Goal: Navigation & Orientation: Find specific page/section

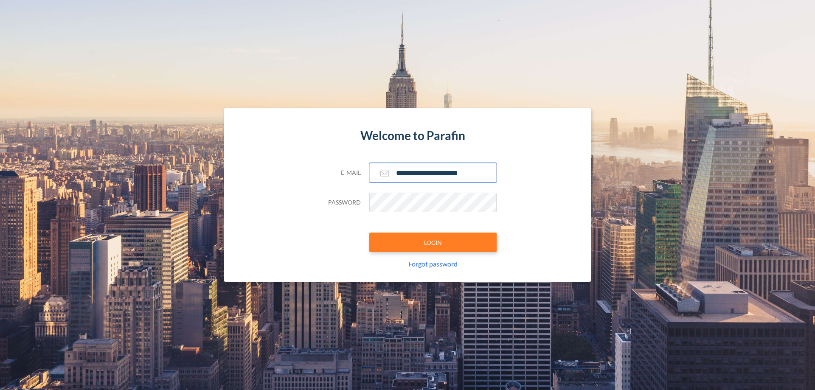
type input "**********"
click at [433, 242] on button "LOGIN" at bounding box center [432, 243] width 127 height 20
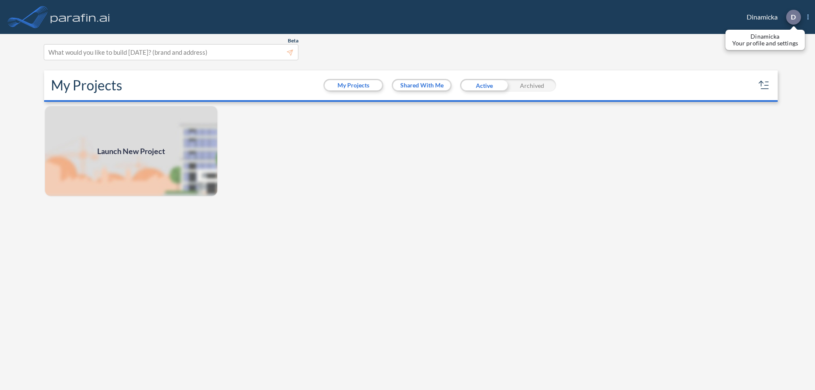
click at [793, 17] on p "D" at bounding box center [793, 17] width 5 height 8
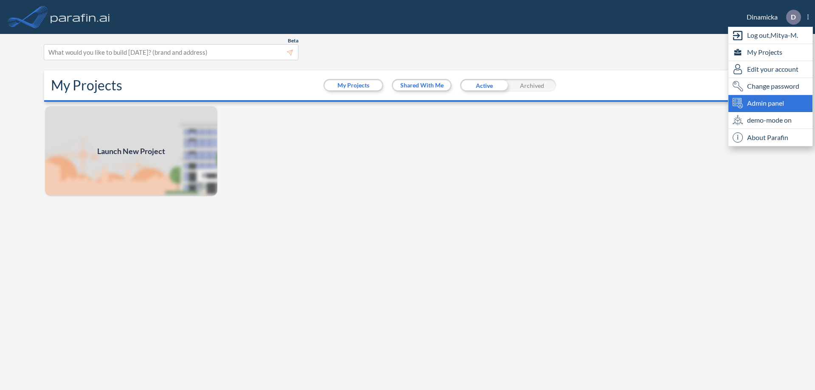
click at [771, 103] on span "Admin panel" at bounding box center [765, 103] width 37 height 10
